Goal: Navigation & Orientation: Find specific page/section

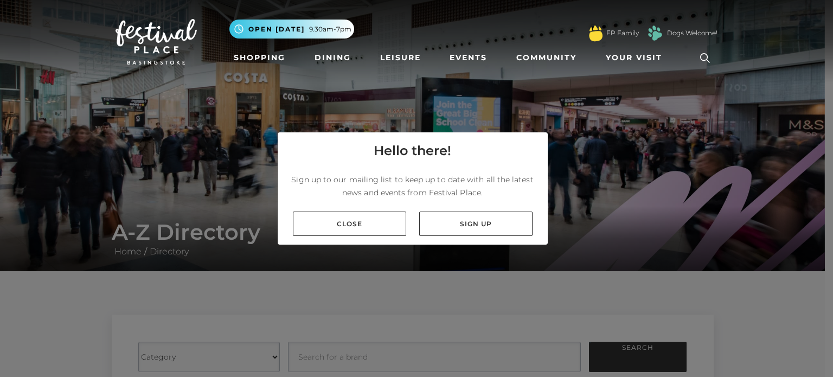
drag, startPoint x: 372, startPoint y: 219, endPoint x: 365, endPoint y: 205, distance: 15.5
click at [371, 215] on link "Close" at bounding box center [349, 224] width 113 height 24
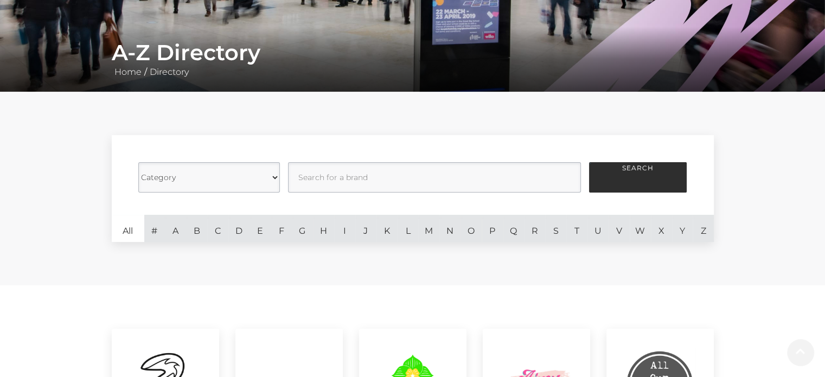
scroll to position [217, 0]
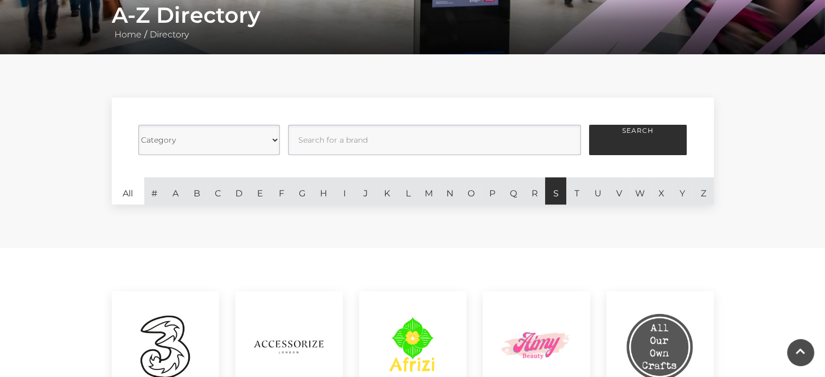
click at [557, 193] on link "S" at bounding box center [555, 190] width 21 height 27
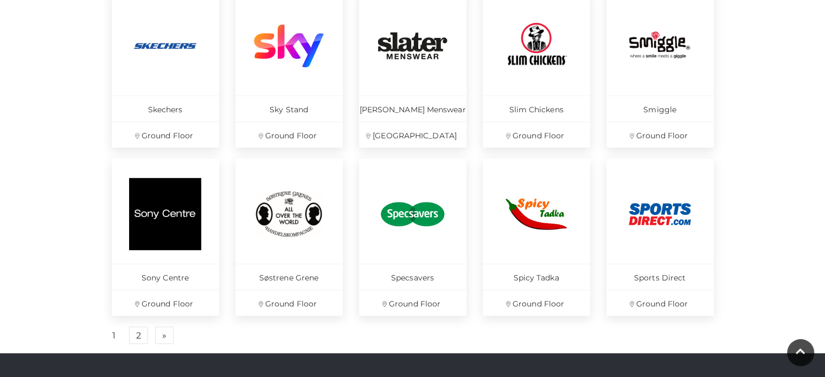
scroll to position [705, 0]
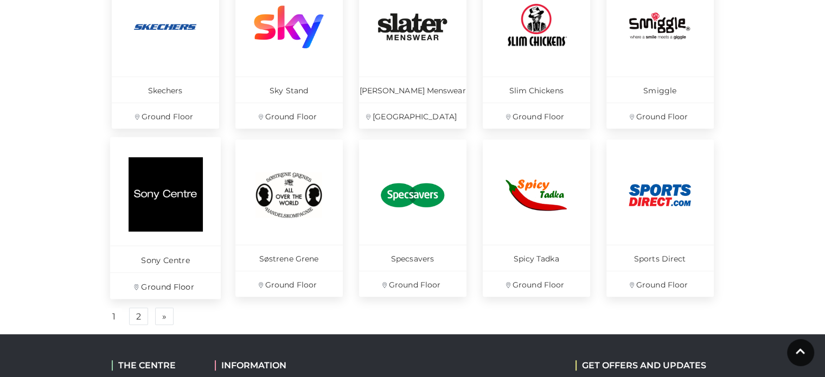
click at [158, 287] on p "Ground Floor" at bounding box center [165, 285] width 111 height 27
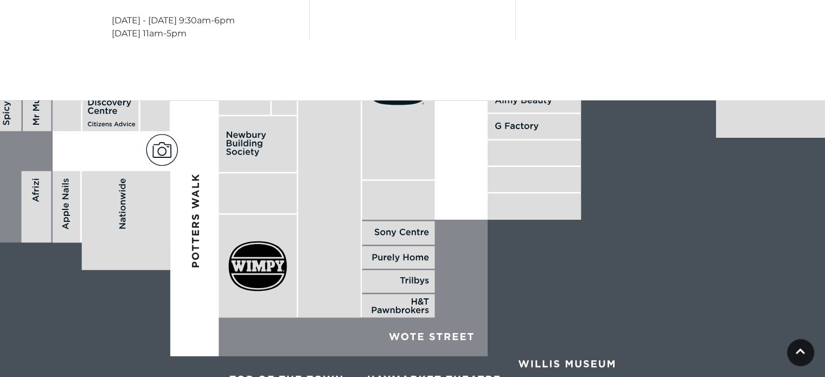
scroll to position [488, 0]
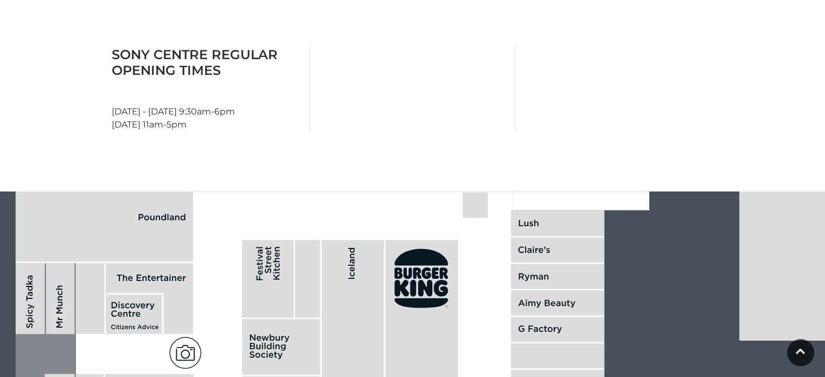
drag, startPoint x: 461, startPoint y: 238, endPoint x: 477, endPoint y: 337, distance: 100.6
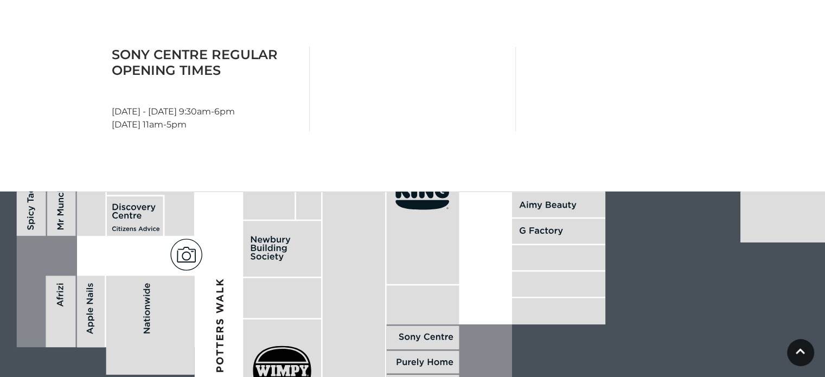
drag, startPoint x: 483, startPoint y: 290, endPoint x: 487, endPoint y: 133, distance: 156.3
click at [487, 133] on main "Sony Centre Home / Shopping / [GEOGRAPHIC_DATA] About [GEOGRAPHIC_DATA] Sony Ce…" at bounding box center [412, 42] width 825 height 1060
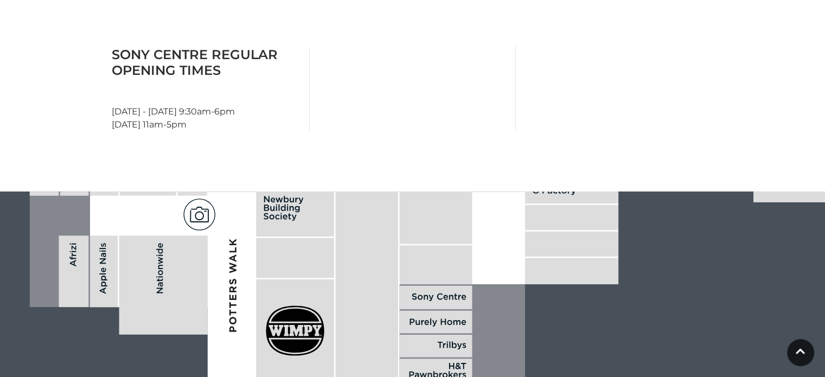
drag, startPoint x: 486, startPoint y: 319, endPoint x: 500, endPoint y: 276, distance: 44.4
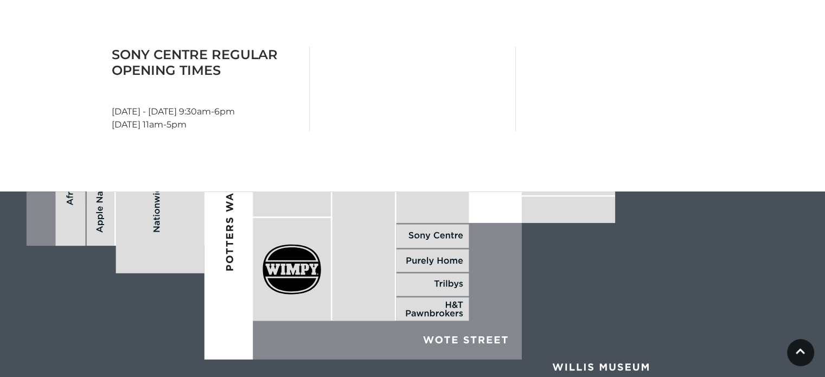
drag, startPoint x: 475, startPoint y: 316, endPoint x: 542, endPoint y: 303, distance: 67.5
click at [470, 254] on polygon at bounding box center [387, 291] width 269 height 137
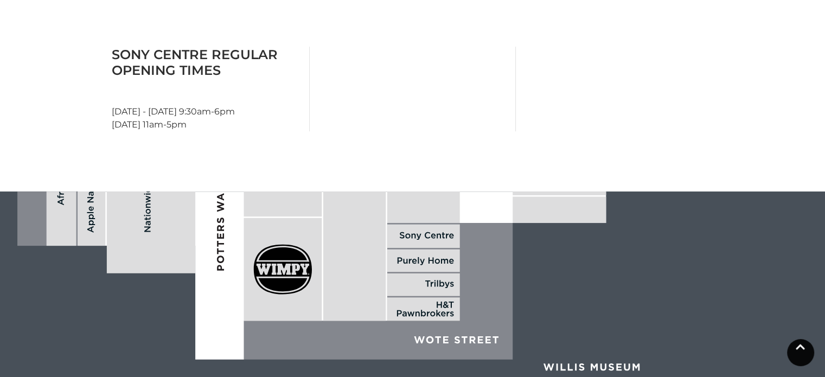
click at [801, 355] on link at bounding box center [800, 352] width 27 height 27
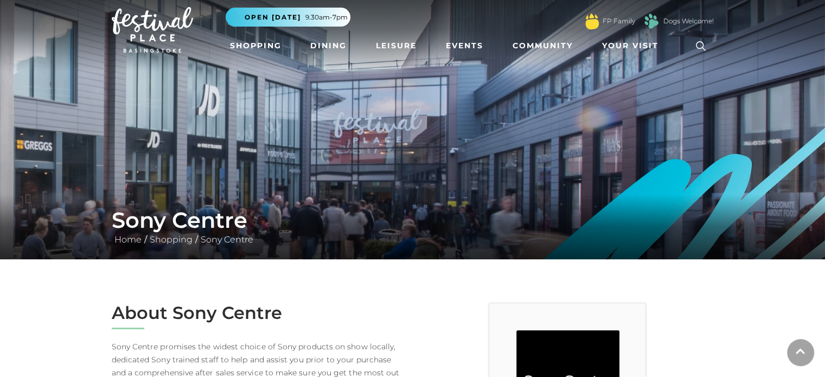
scroll to position [0, 0]
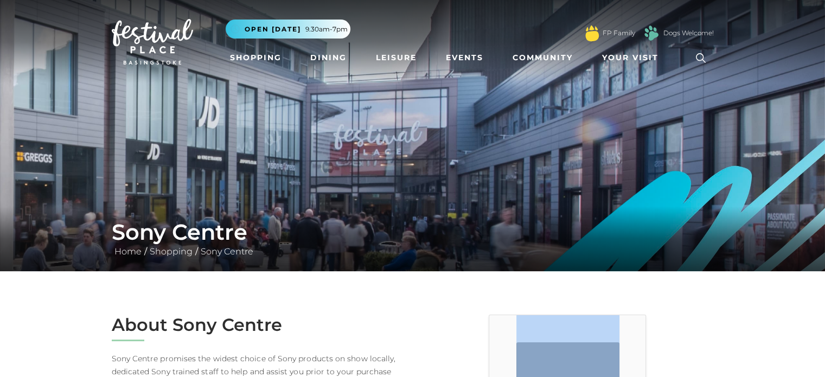
drag, startPoint x: 759, startPoint y: 340, endPoint x: 750, endPoint y: 284, distance: 56.6
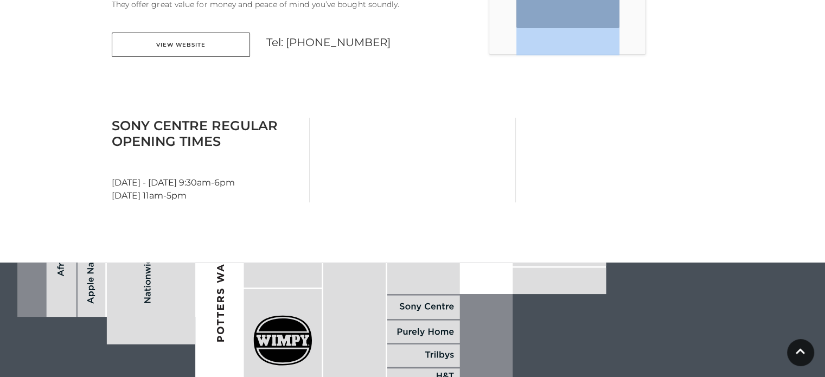
scroll to position [488, 0]
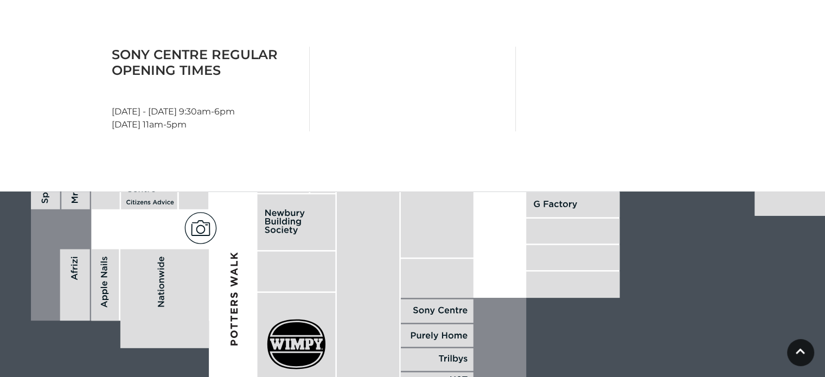
drag, startPoint x: 393, startPoint y: 212, endPoint x: 407, endPoint y: 288, distance: 77.2
click at [407, 288] on rect at bounding box center [437, 278] width 73 height 39
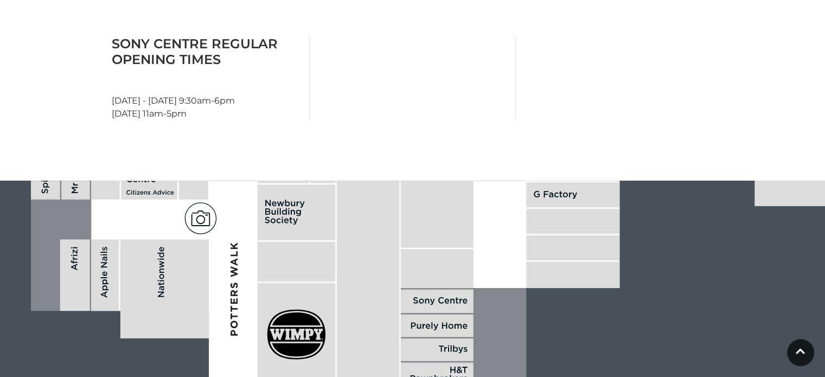
scroll to position [536, 0]
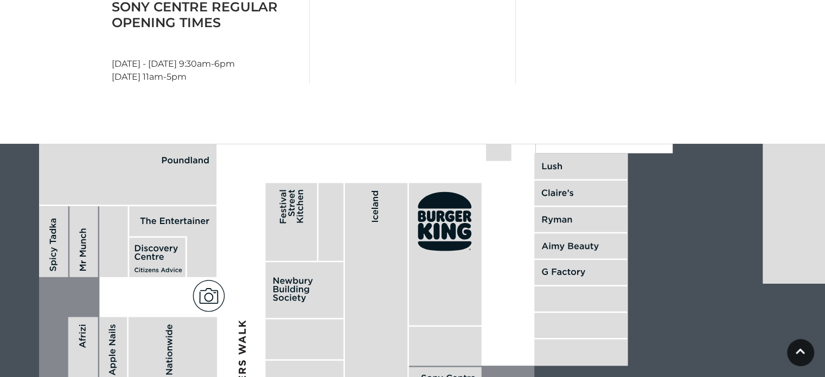
drag, startPoint x: 495, startPoint y: 257, endPoint x: 488, endPoint y: 317, distance: 60.0
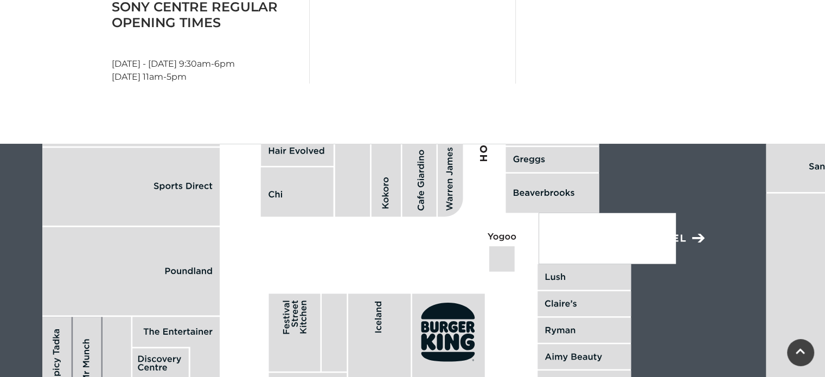
drag, startPoint x: 500, startPoint y: 273, endPoint x: 501, endPoint y: 371, distance: 97.7
click at [501, 372] on polygon at bounding box center [554, 19] width 1024 height 1187
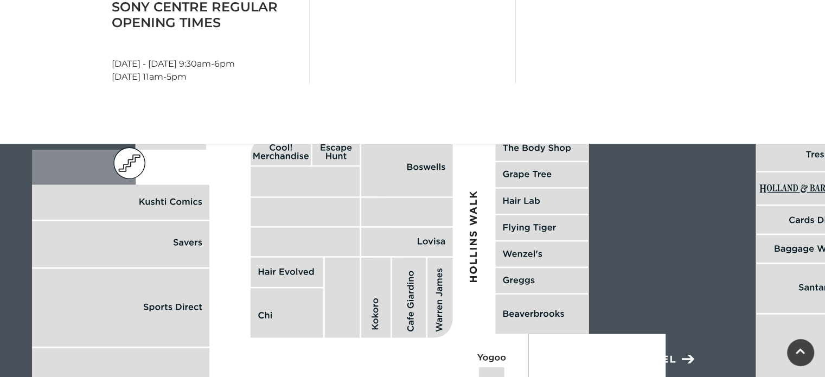
drag, startPoint x: 678, startPoint y: 254, endPoint x: 668, endPoint y: 373, distance: 119.7
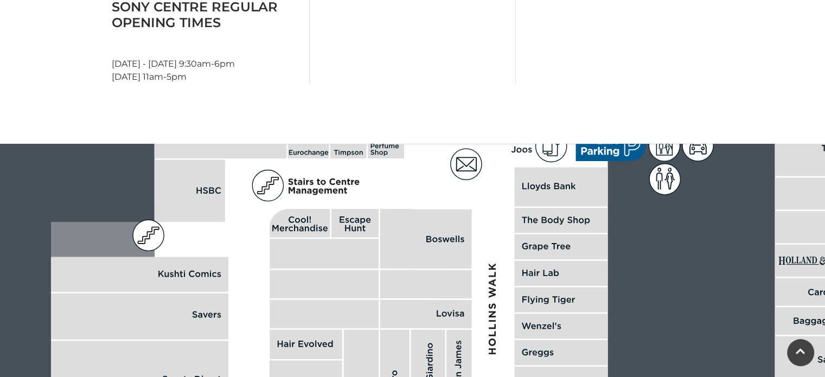
drag, startPoint x: 552, startPoint y: 273, endPoint x: 534, endPoint y: 188, distance: 86.6
click at [534, 314] on rect at bounding box center [560, 326] width 93 height 25
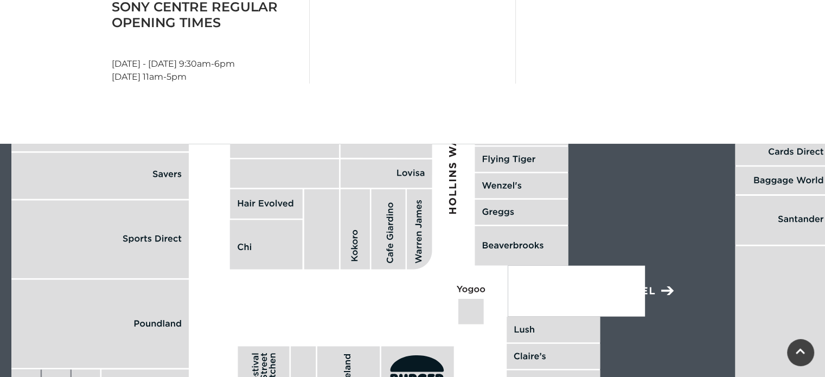
drag, startPoint x: 488, startPoint y: 291, endPoint x: 493, endPoint y: 173, distance: 117.9
click at [493, 173] on polygon at bounding box center [523, 72] width 1024 height 1187
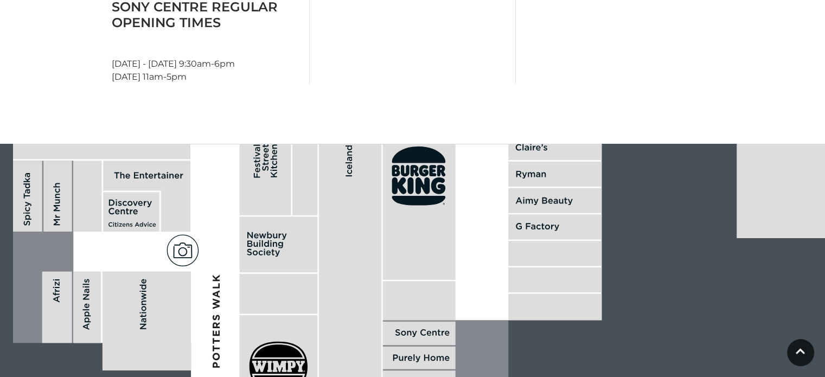
drag, startPoint x: 484, startPoint y: 283, endPoint x: 471, endPoint y: 164, distance: 119.5
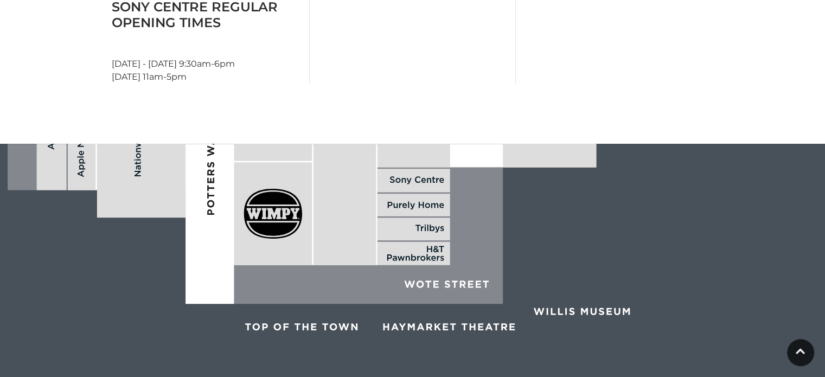
drag, startPoint x: 484, startPoint y: 275, endPoint x: 483, endPoint y: 224, distance: 51.0
click at [483, 224] on polygon at bounding box center [368, 236] width 269 height 137
